Goal: Browse casually: Explore the website without a specific task or goal

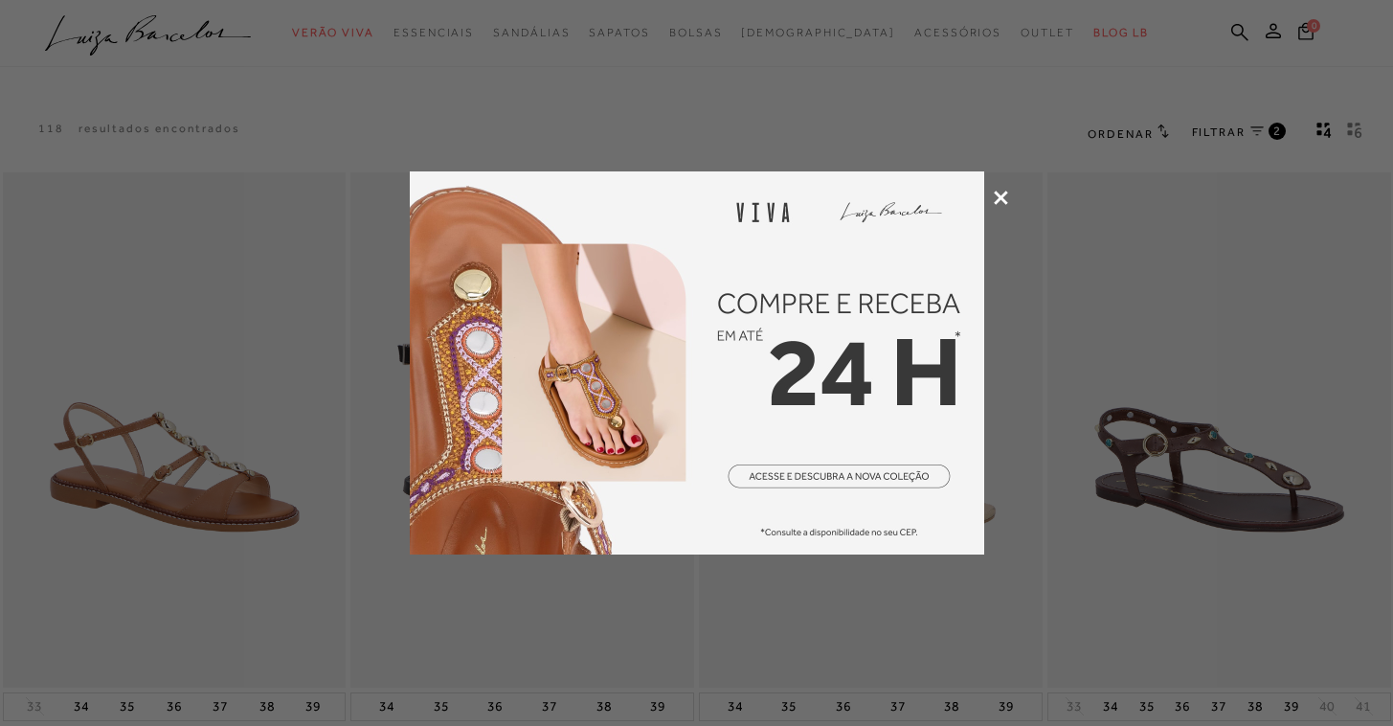
click at [1004, 191] on icon at bounding box center [1001, 197] width 14 height 14
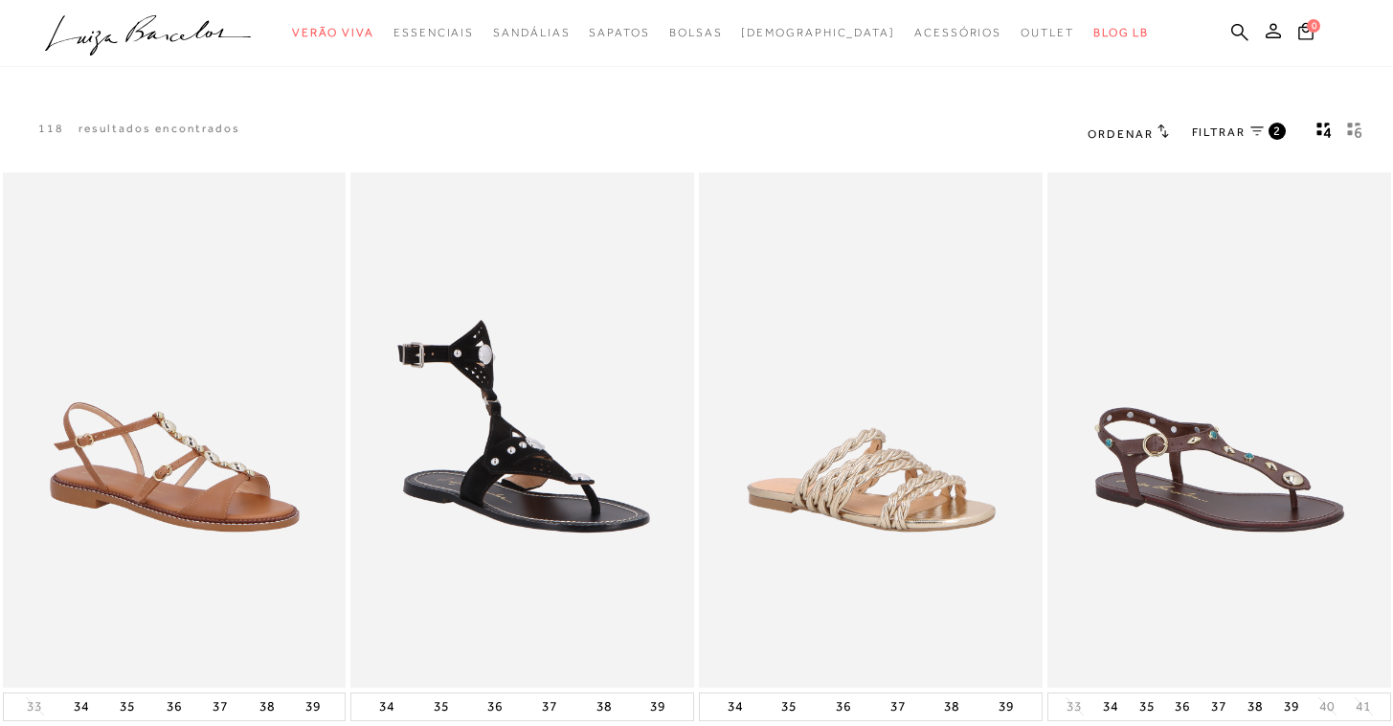
scroll to position [25, 0]
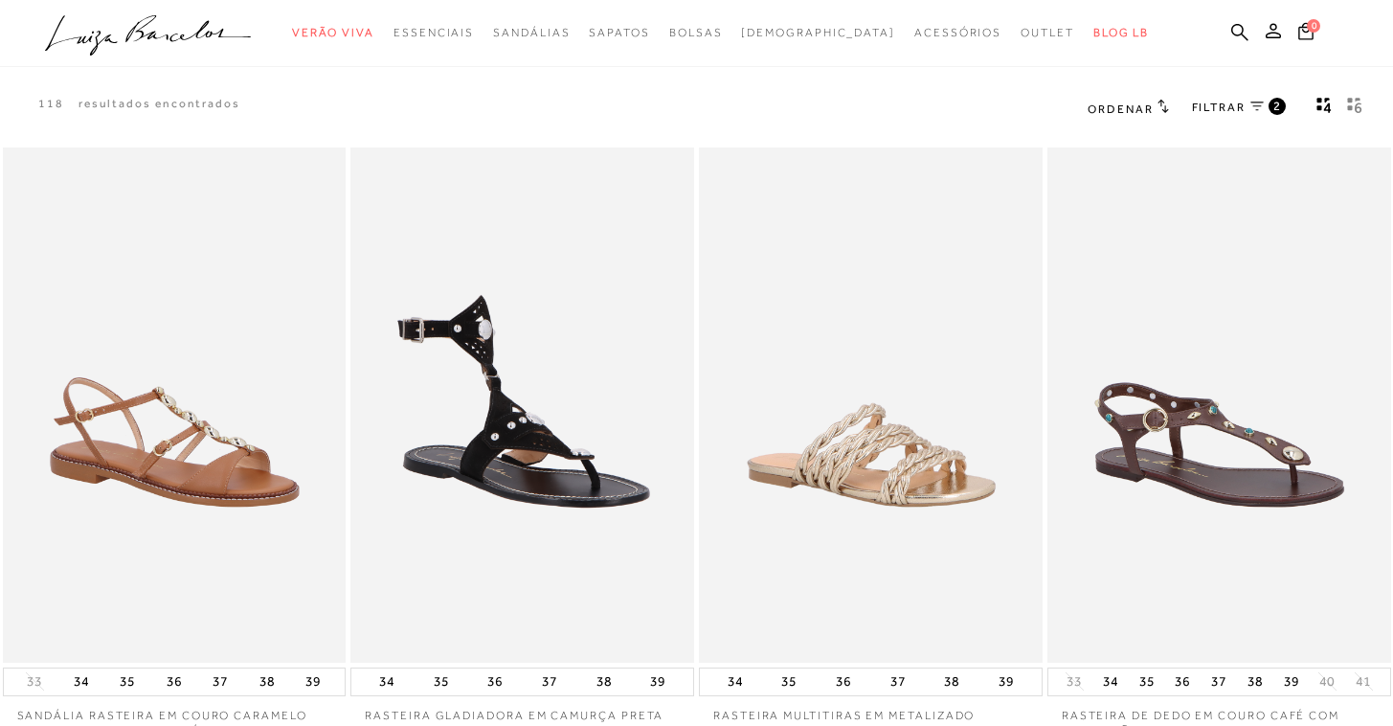
click at [1261, 106] on icon at bounding box center [1256, 106] width 13 height 10
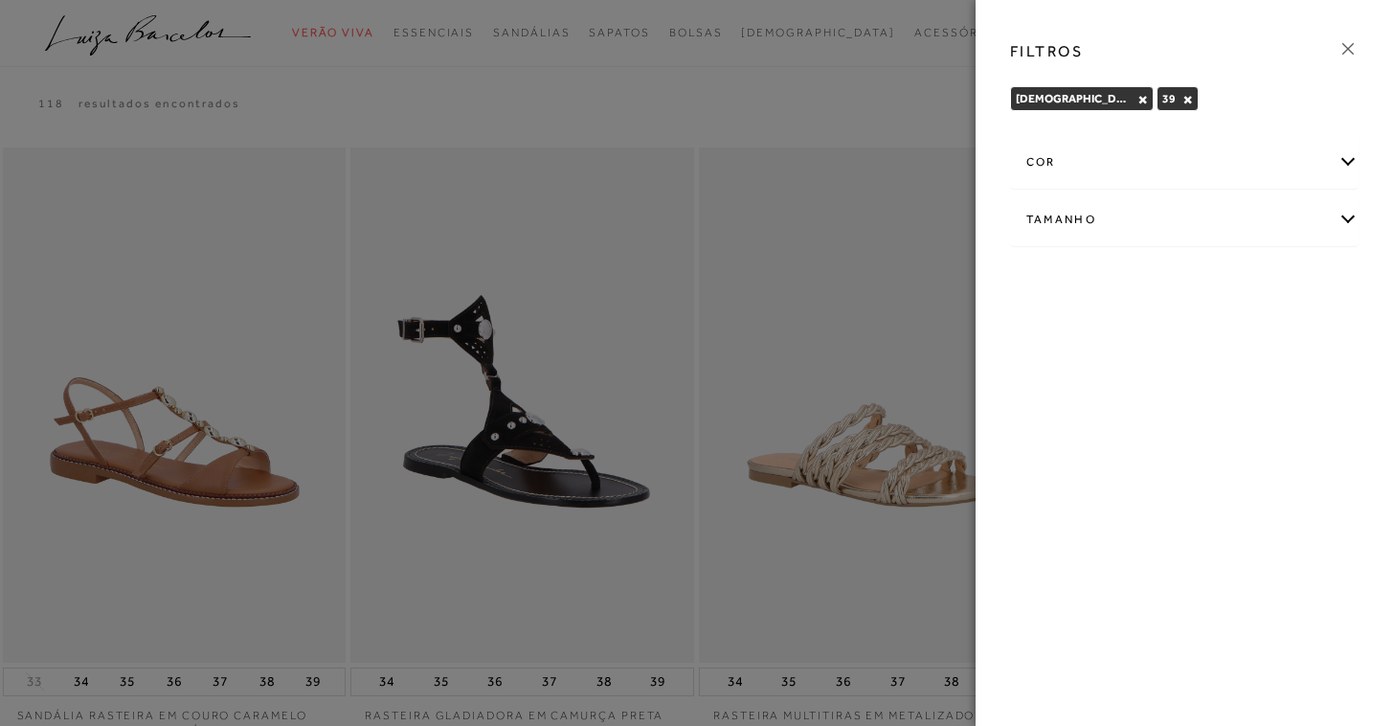
click at [1351, 45] on icon at bounding box center [1347, 48] width 21 height 21
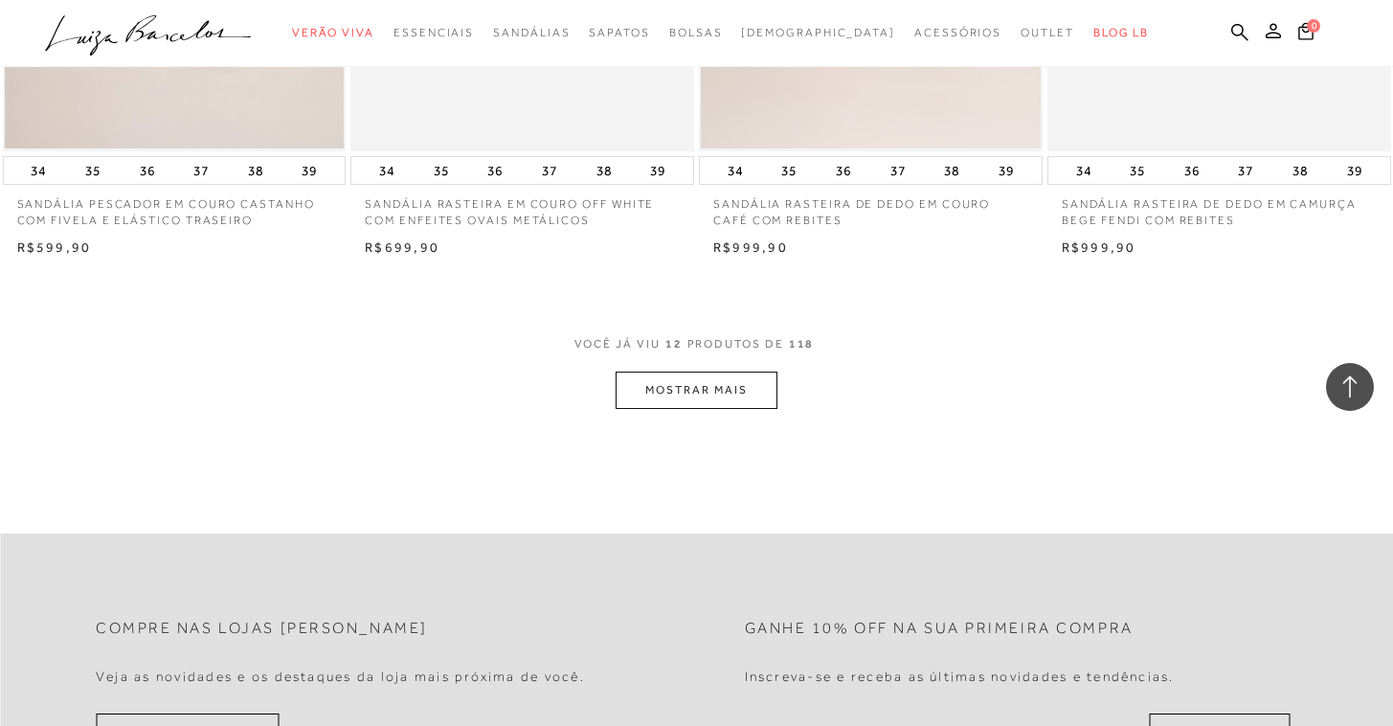
scroll to position [2038, 0]
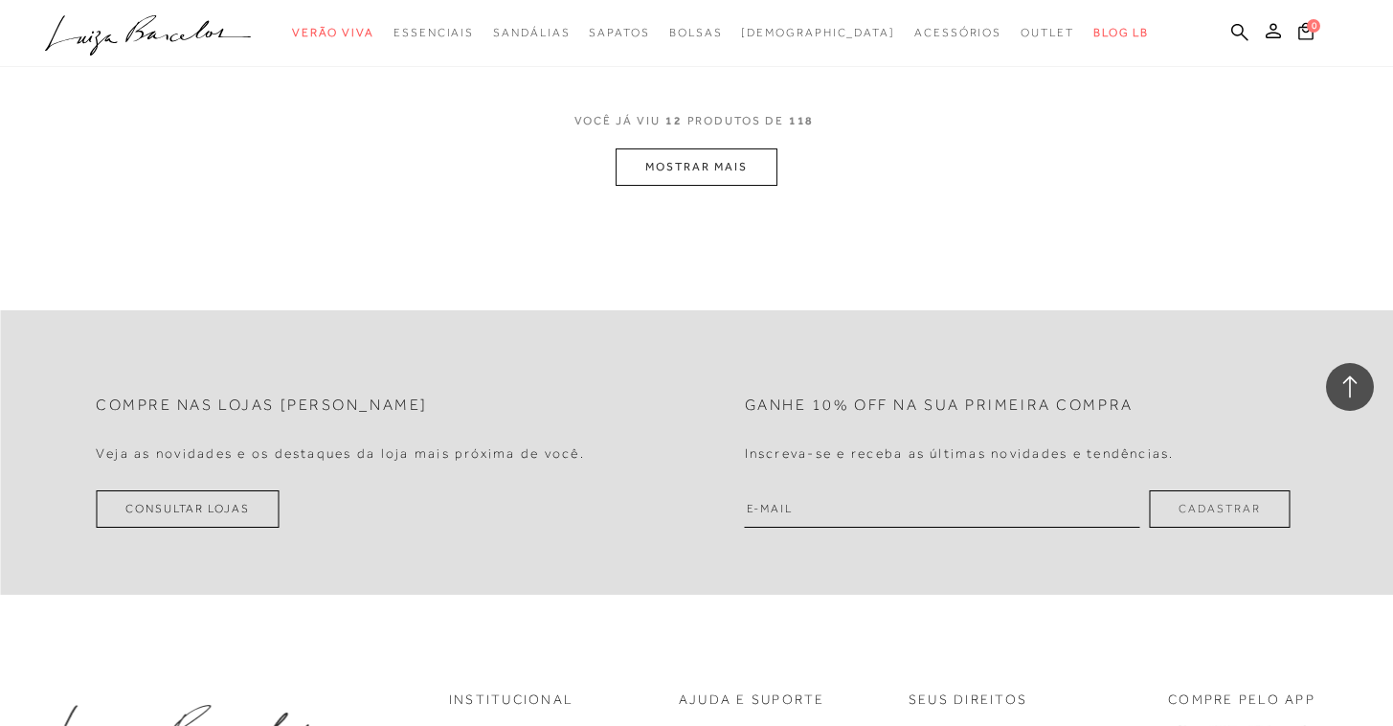
click at [752, 134] on div "VOCê JÁ VIU 12 PRODUTOS DE 118" at bounding box center [696, 130] width 245 height 35
click at [746, 165] on button "MOSTRAR MAIS" at bounding box center [695, 166] width 161 height 37
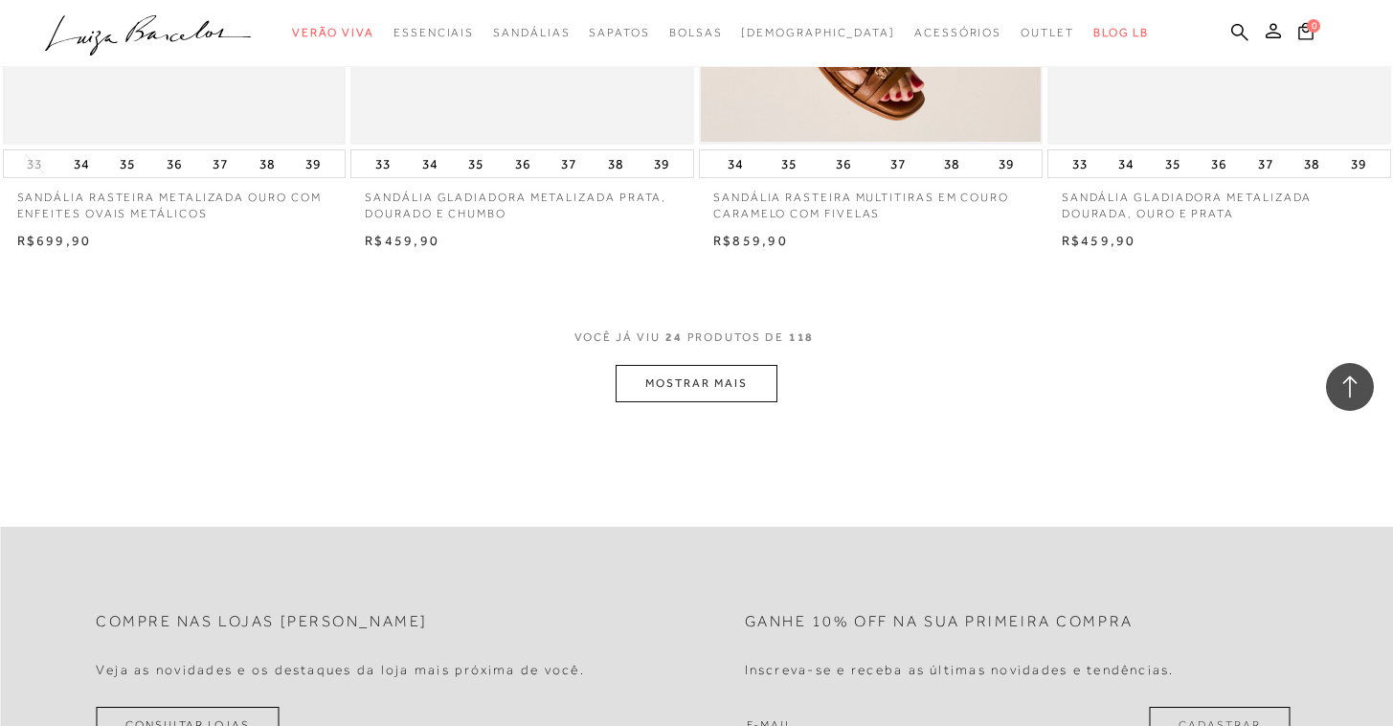
scroll to position [3885, 0]
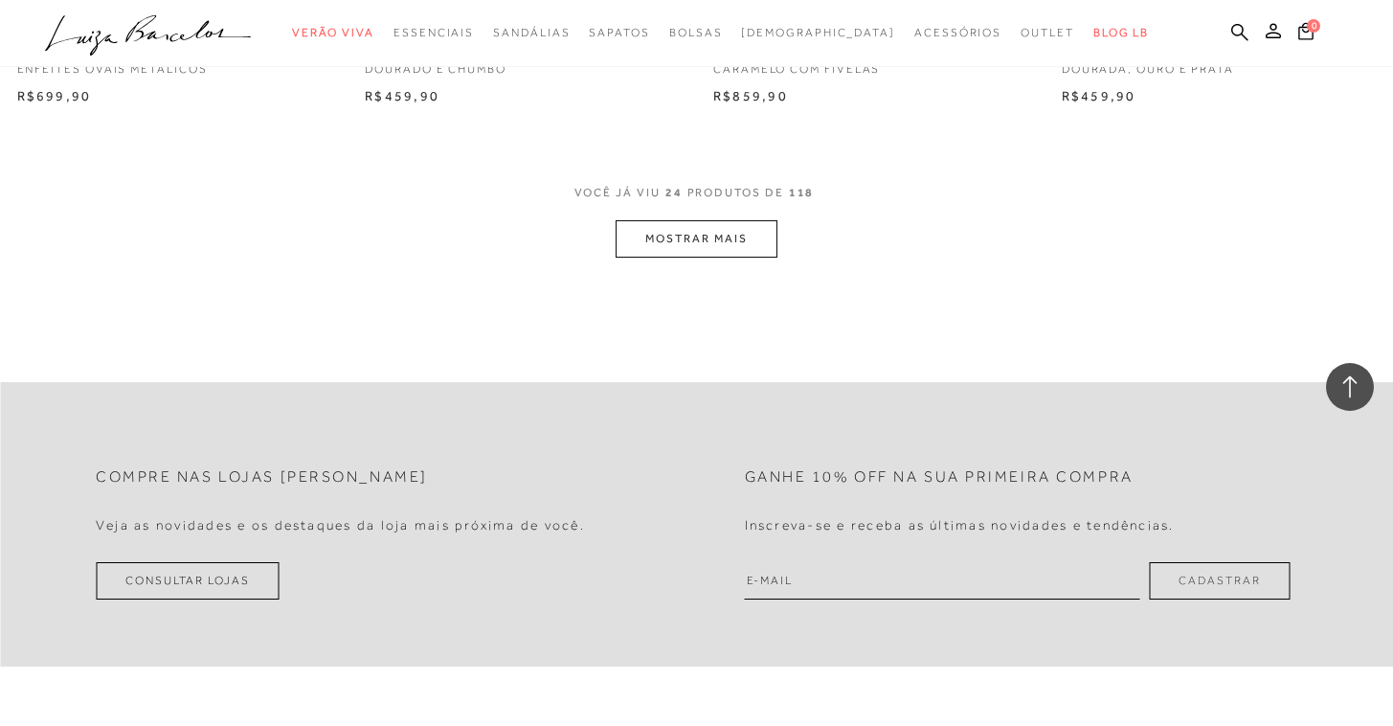
click at [726, 240] on button "MOSTRAR MAIS" at bounding box center [695, 238] width 161 height 37
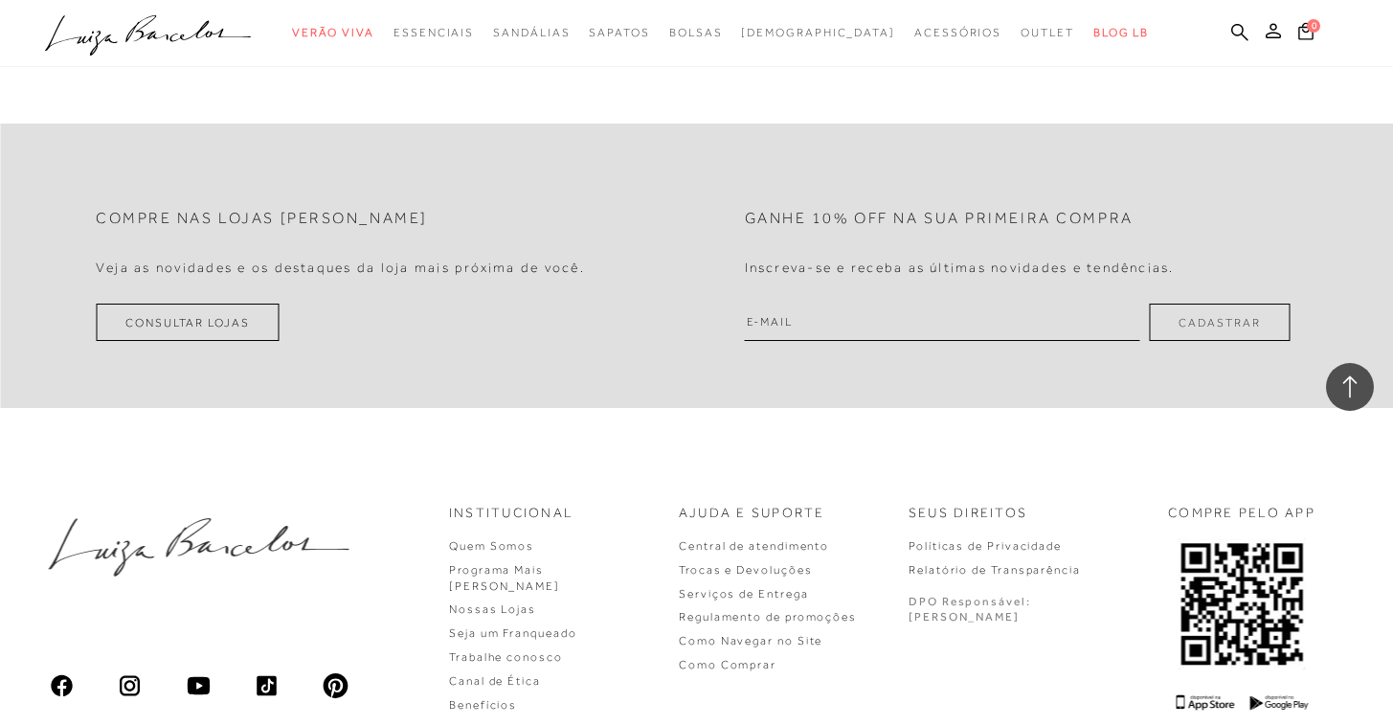
scroll to position [5897, 0]
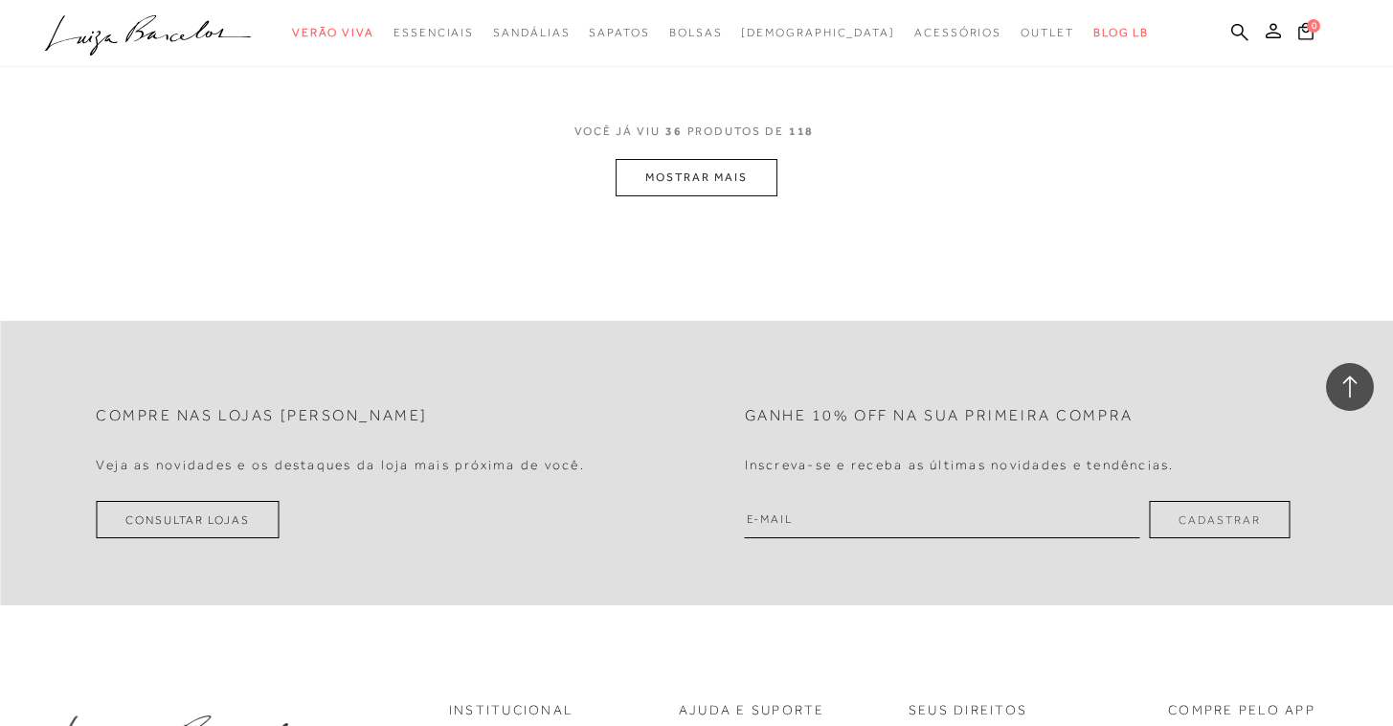
click at [711, 167] on button "MOSTRAR MAIS" at bounding box center [695, 177] width 161 height 37
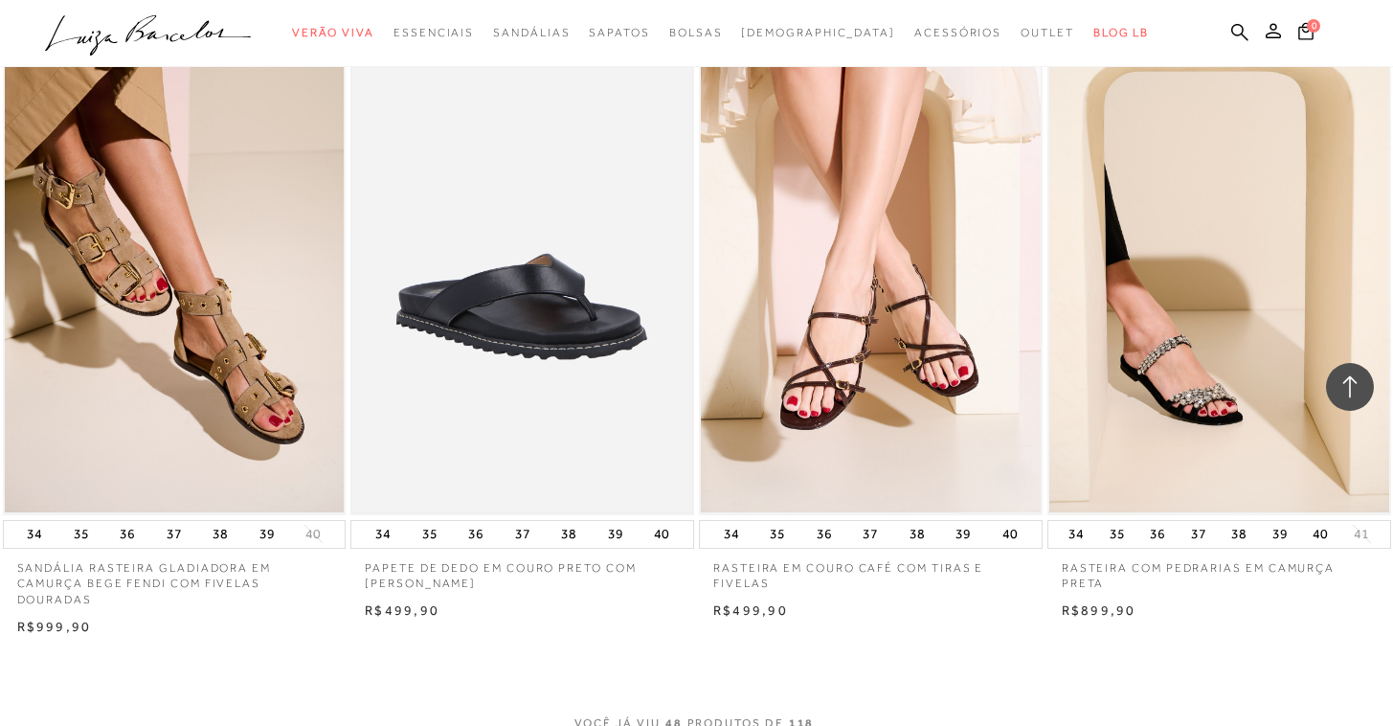
scroll to position [7620, 0]
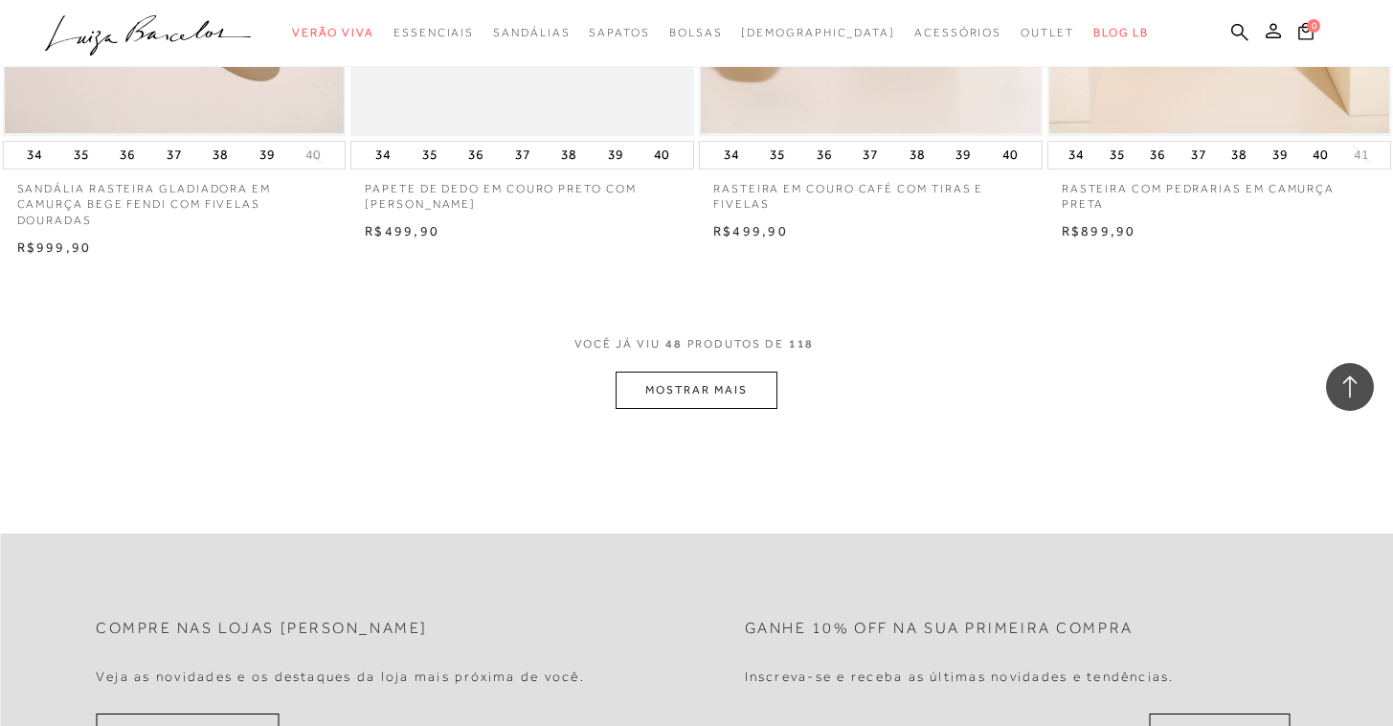
click at [706, 371] on button "MOSTRAR MAIS" at bounding box center [695, 389] width 161 height 37
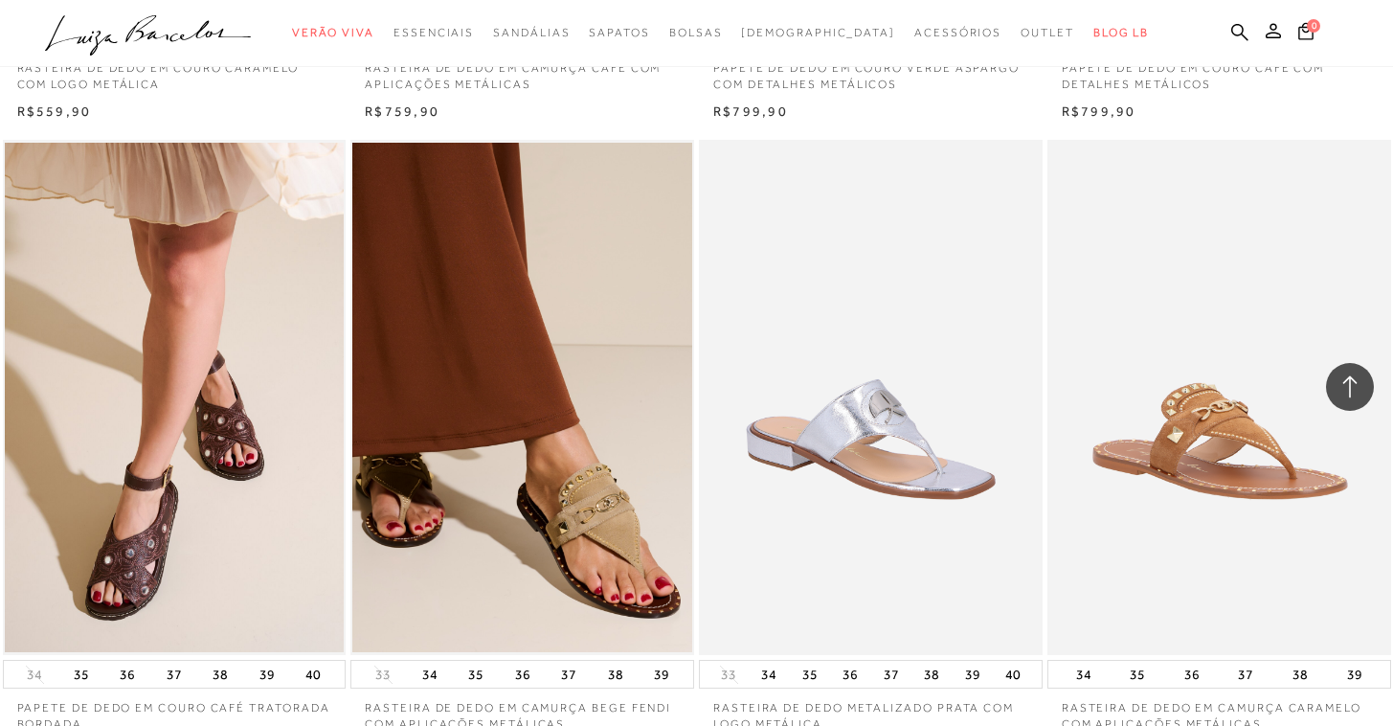
scroll to position [9491, 0]
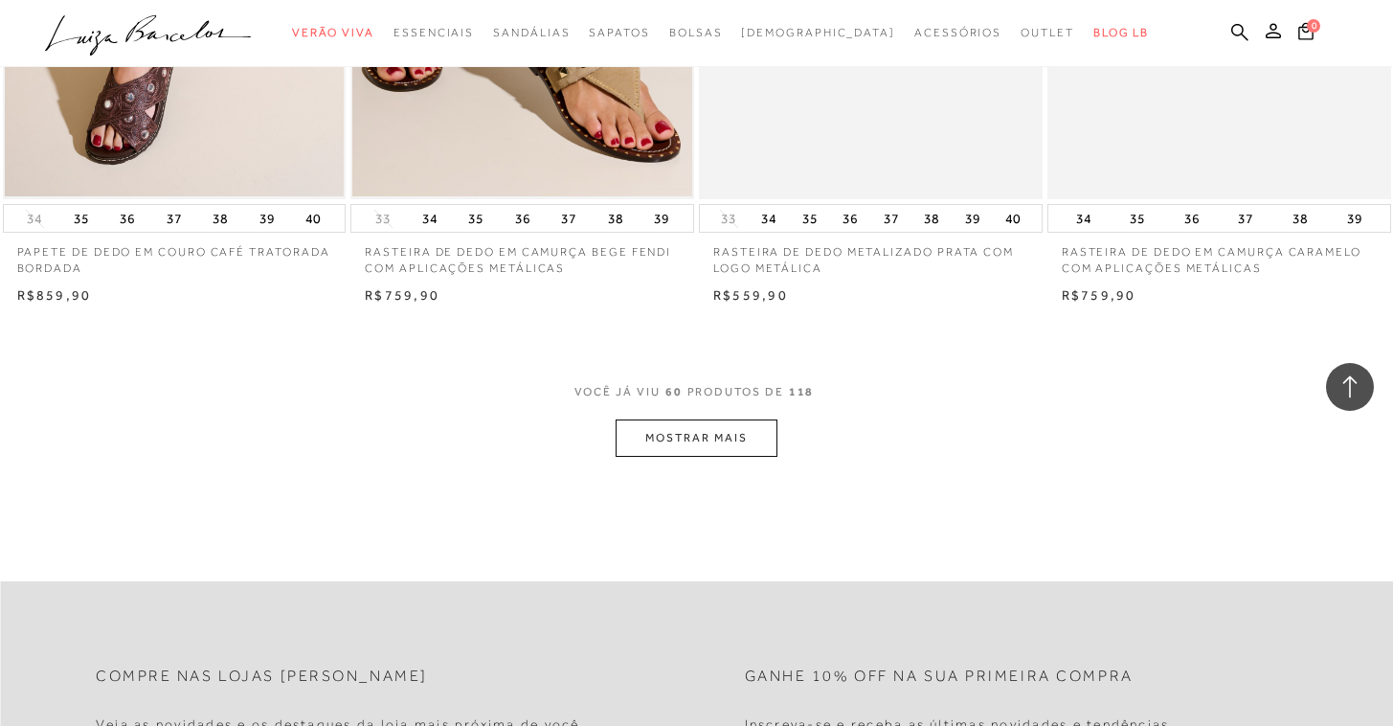
click at [722, 419] on button "MOSTRAR MAIS" at bounding box center [695, 437] width 161 height 37
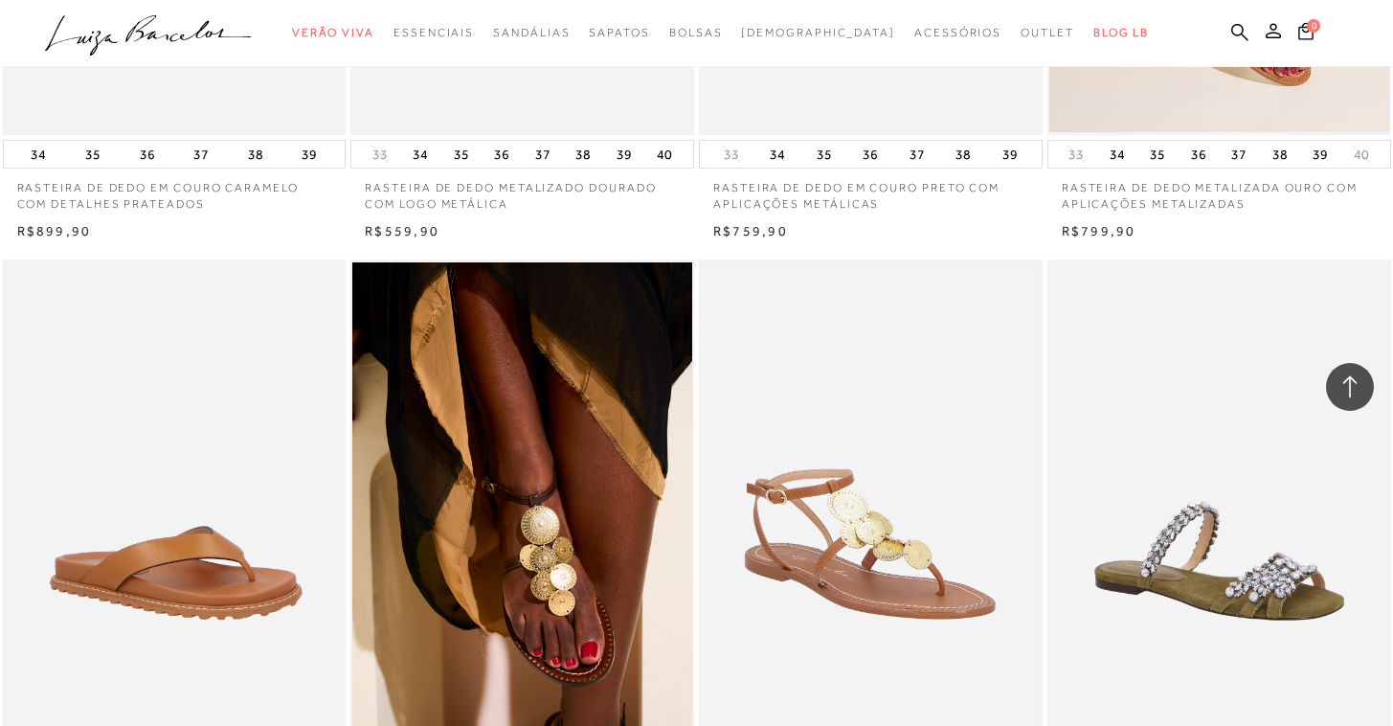
scroll to position [11226, 0]
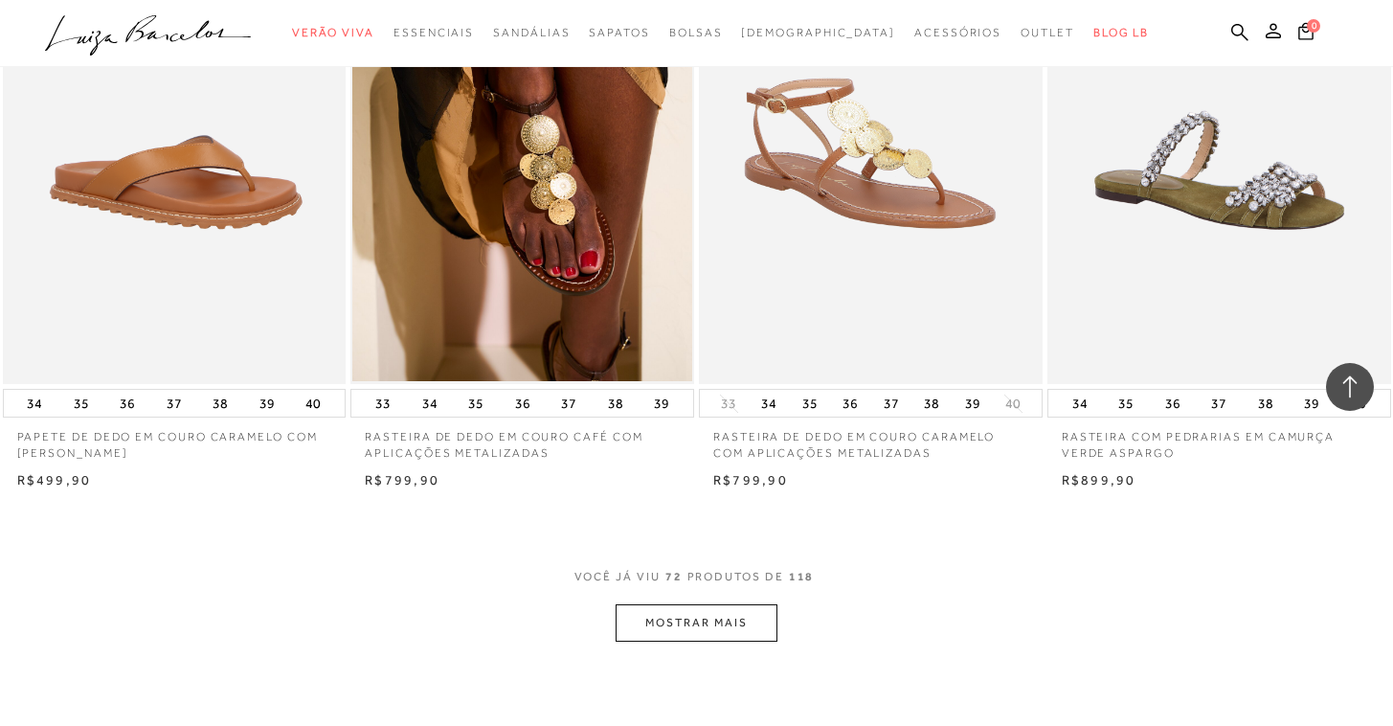
click at [697, 604] on button "MOSTRAR MAIS" at bounding box center [695, 622] width 161 height 37
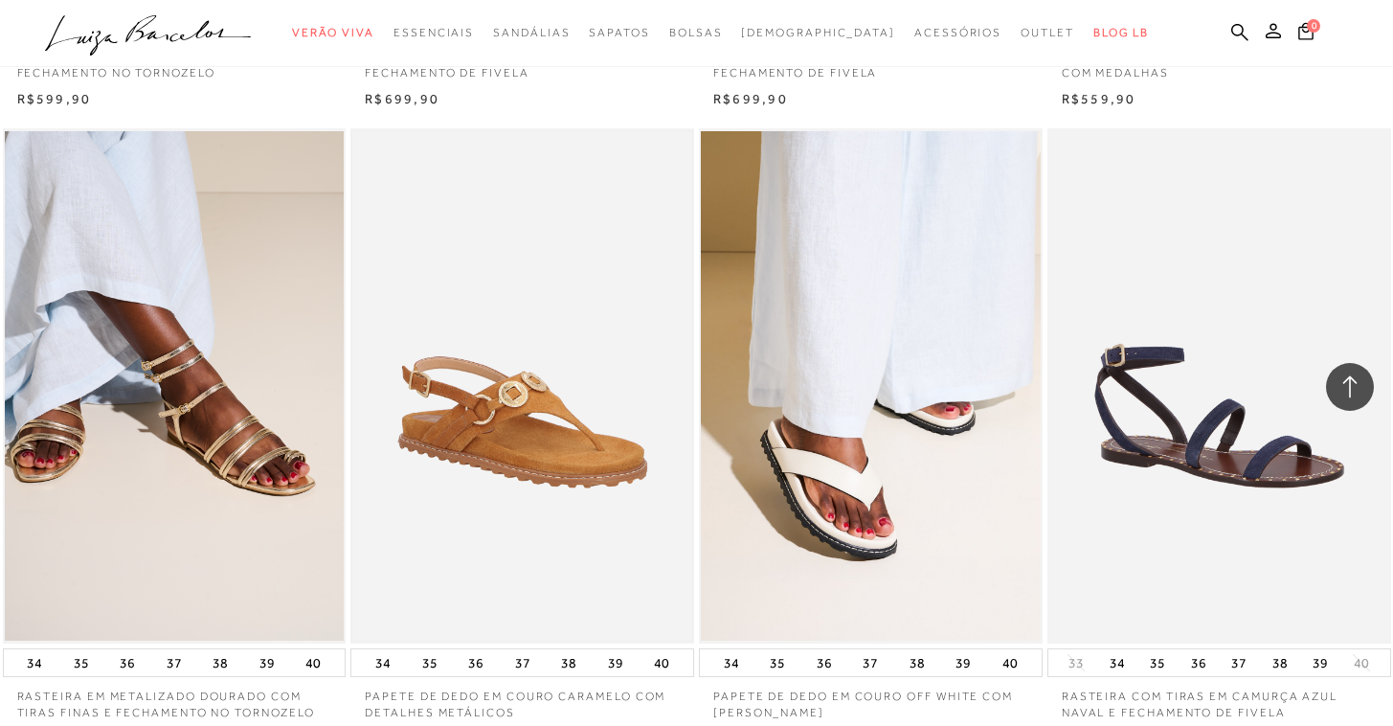
scroll to position [13077, 0]
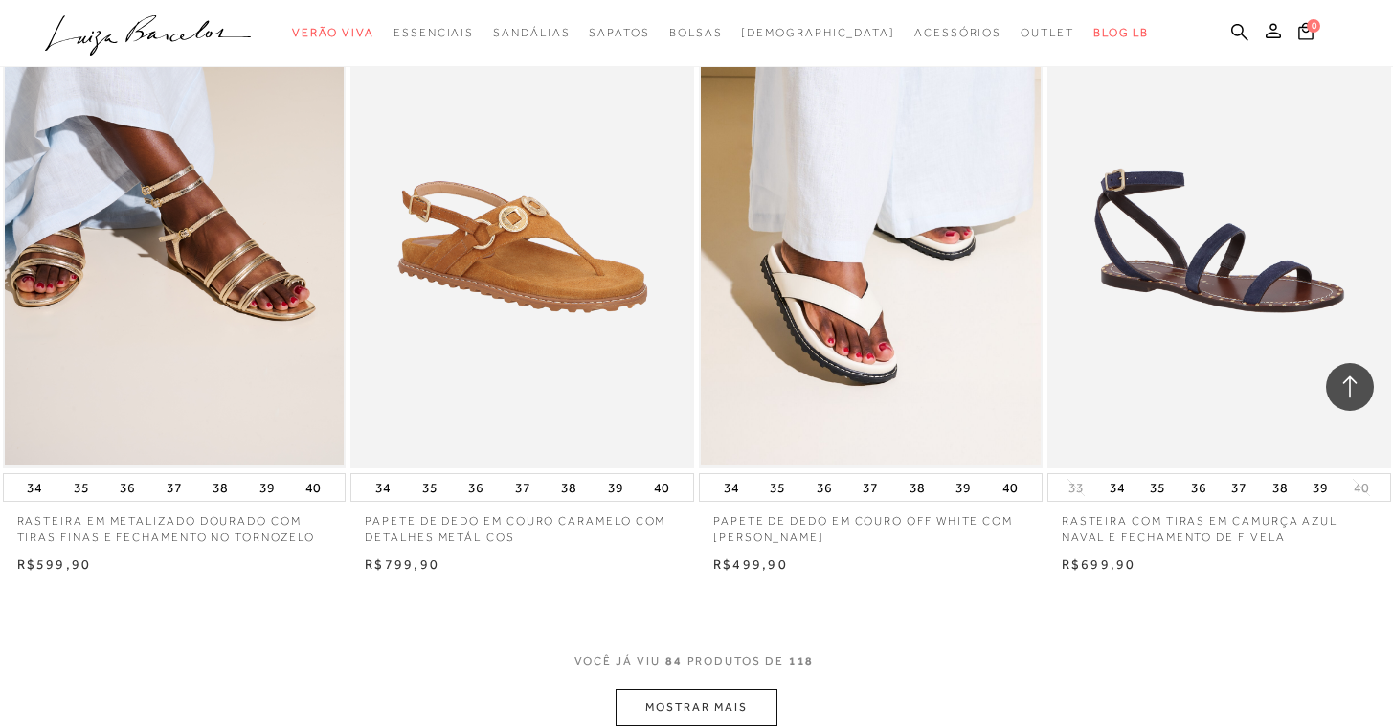
click at [723, 653] on div "VOCê JÁ VIU 84 PRODUTOS DE 118" at bounding box center [696, 670] width 245 height 35
